Goal: Use online tool/utility: Utilize a website feature to perform a specific function

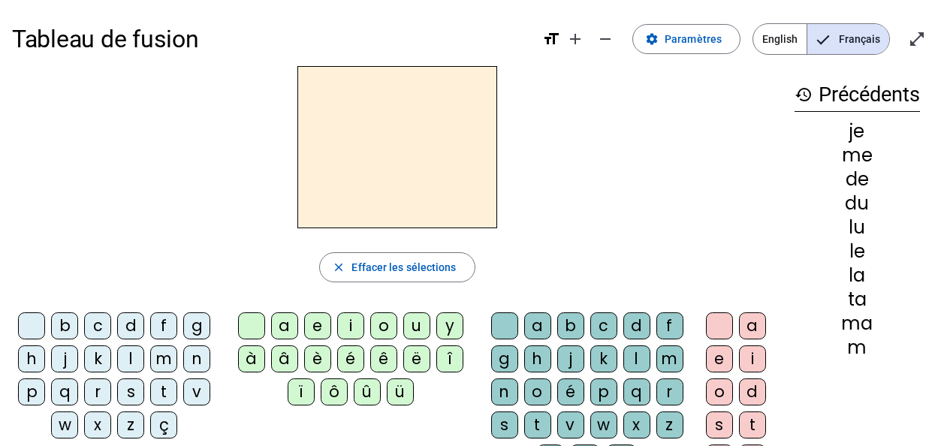
scroll to position [54, 0]
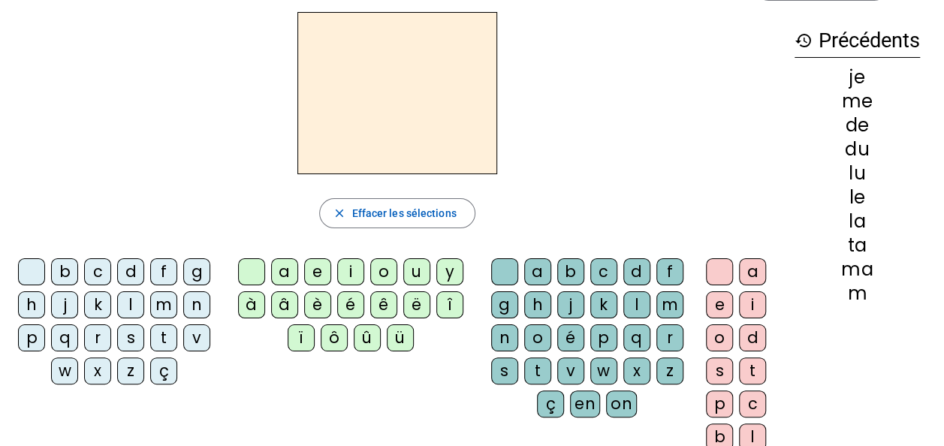
click at [158, 341] on div "t" at bounding box center [163, 338] width 27 height 27
click at [273, 273] on div "a" at bounding box center [284, 271] width 27 height 27
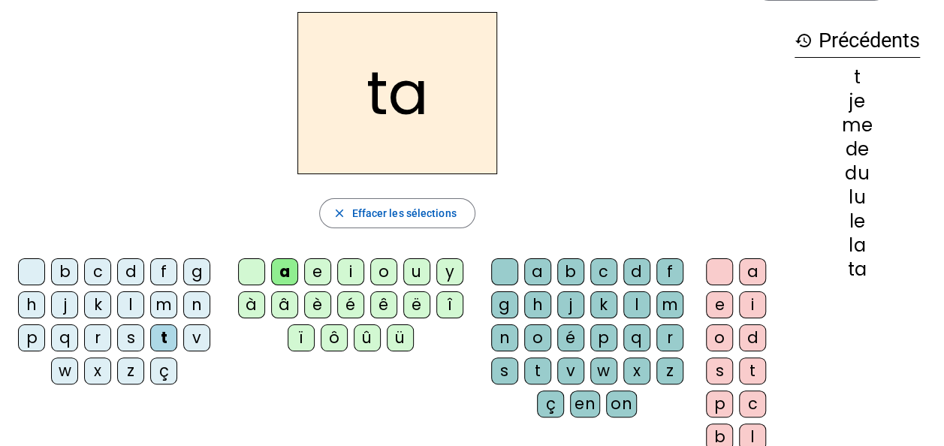
click at [604, 281] on div "c" at bounding box center [604, 271] width 27 height 27
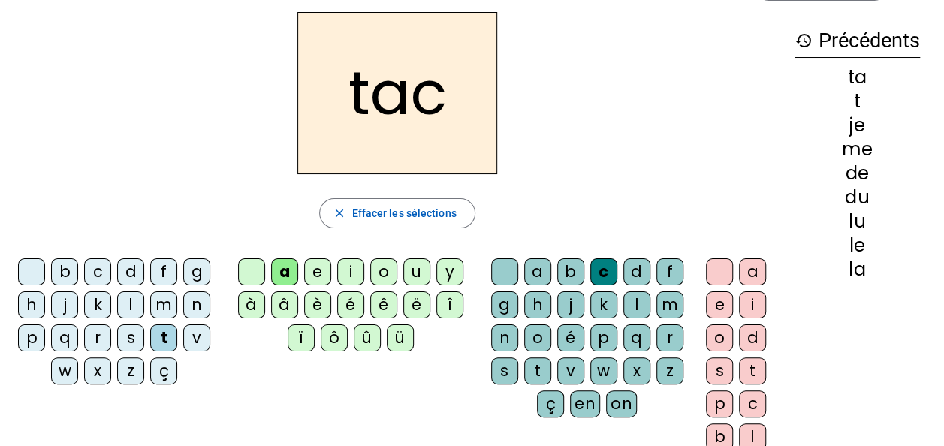
click at [604, 278] on div "c" at bounding box center [604, 271] width 27 height 27
click at [503, 280] on div at bounding box center [504, 271] width 27 height 27
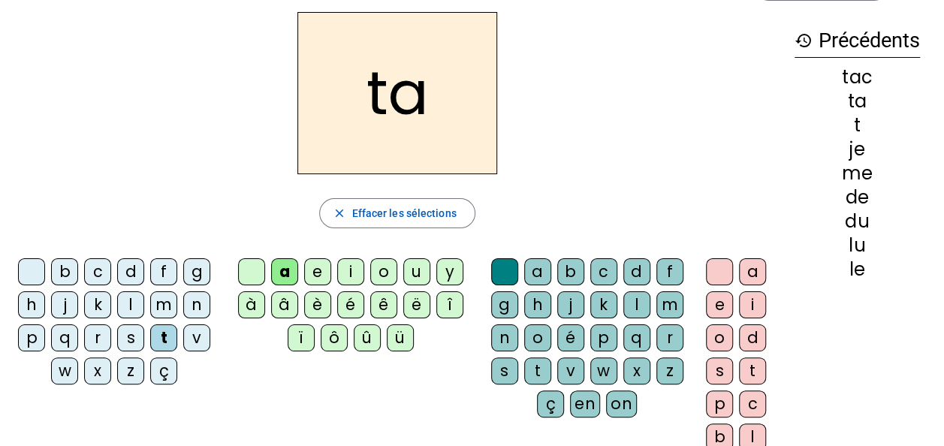
click at [319, 275] on div "e" at bounding box center [317, 271] width 27 height 27
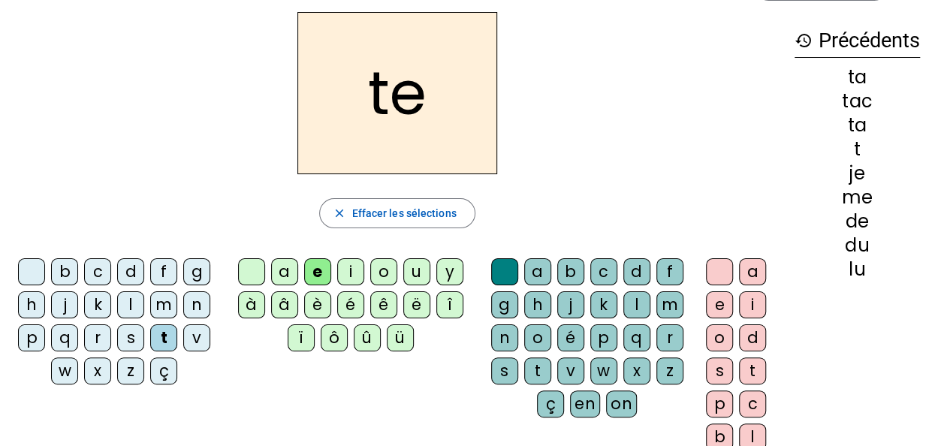
click at [69, 301] on div "j" at bounding box center [64, 305] width 27 height 27
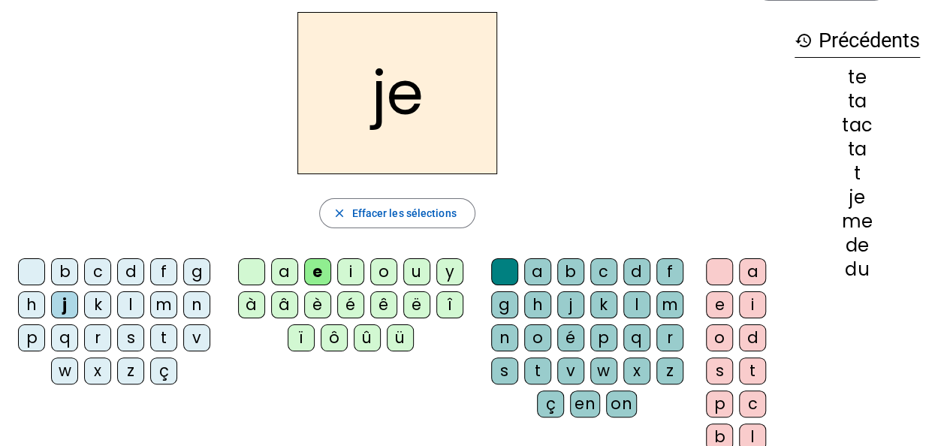
click at [133, 268] on div "d" at bounding box center [130, 271] width 27 height 27
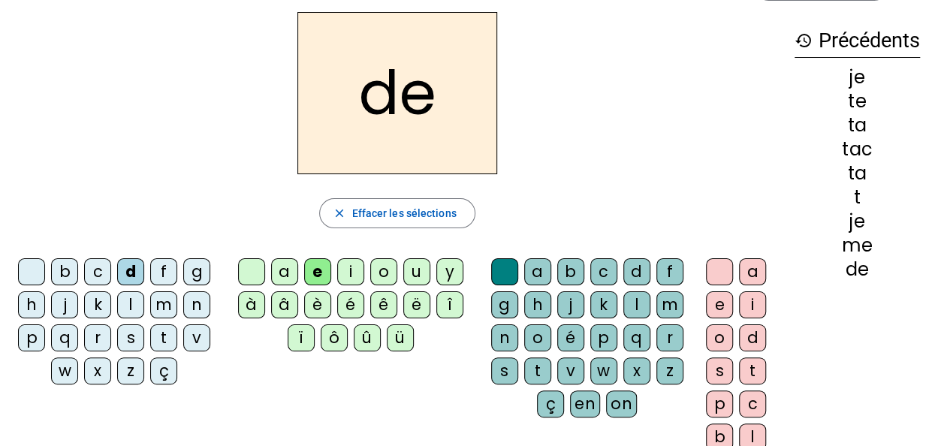
click at [165, 300] on div "m" at bounding box center [163, 305] width 27 height 27
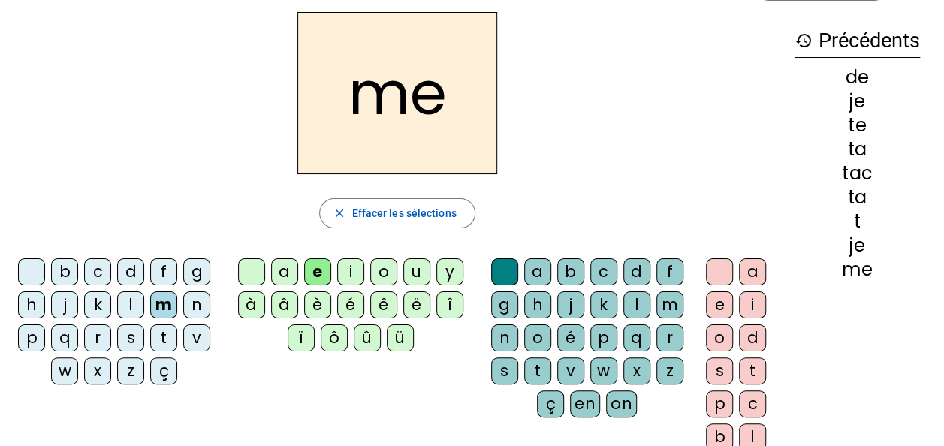
click at [285, 273] on div "a" at bounding box center [284, 271] width 27 height 27
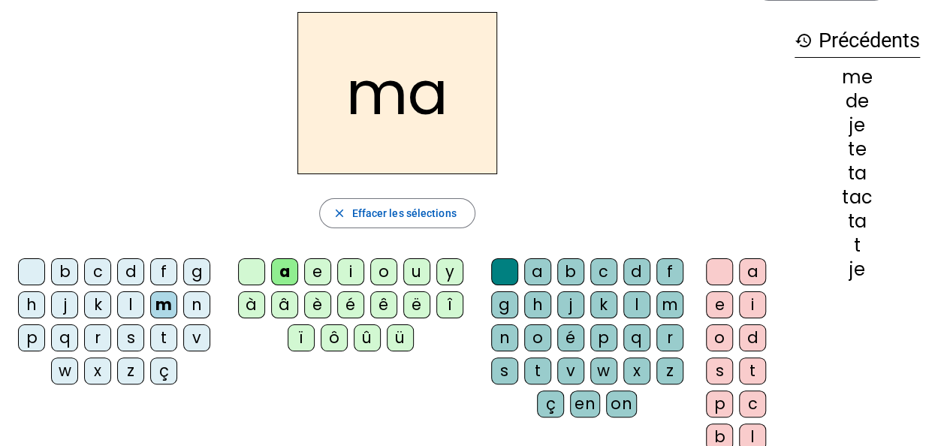
click at [130, 304] on div "l" at bounding box center [130, 305] width 27 height 27
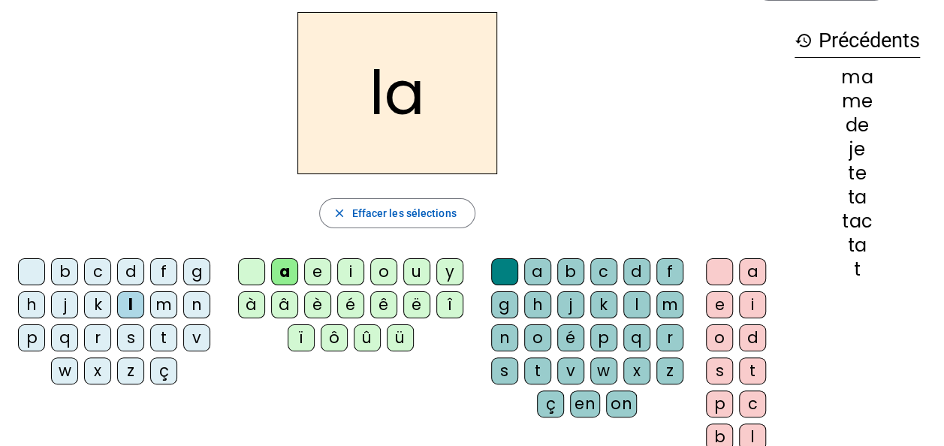
click at [611, 274] on div "c" at bounding box center [604, 271] width 27 height 27
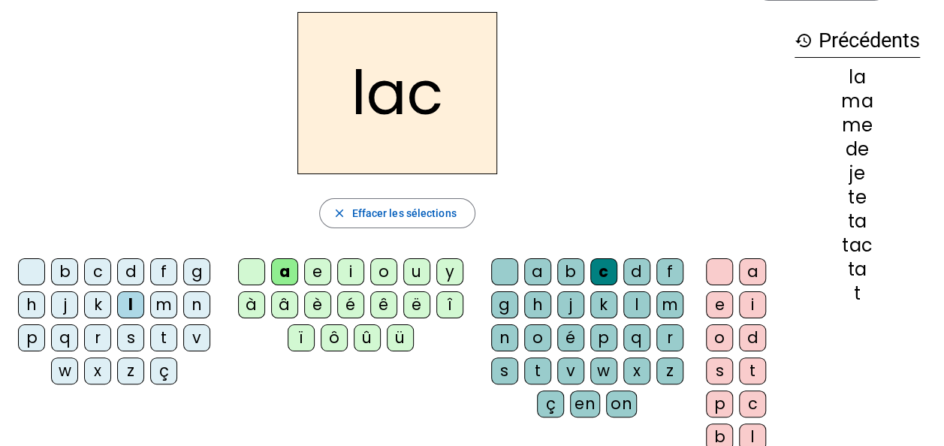
click at [167, 341] on div "t" at bounding box center [163, 338] width 27 height 27
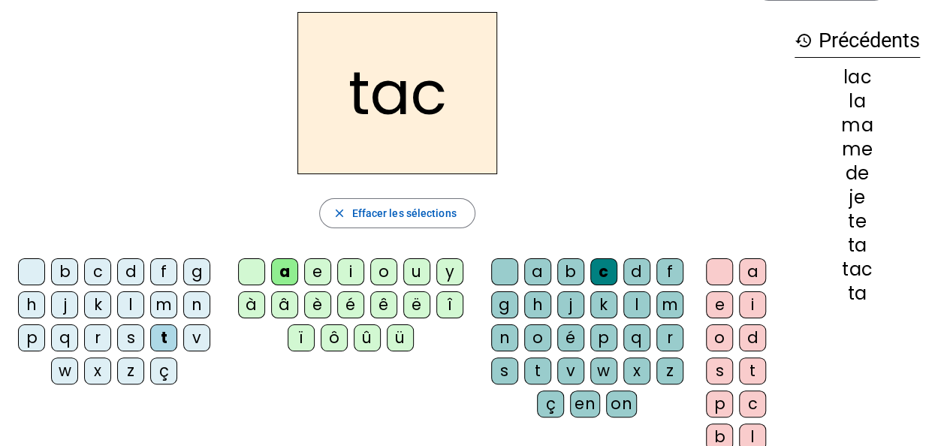
click at [731, 344] on div "o" at bounding box center [719, 338] width 27 height 27
